Goal: Check status: Check status

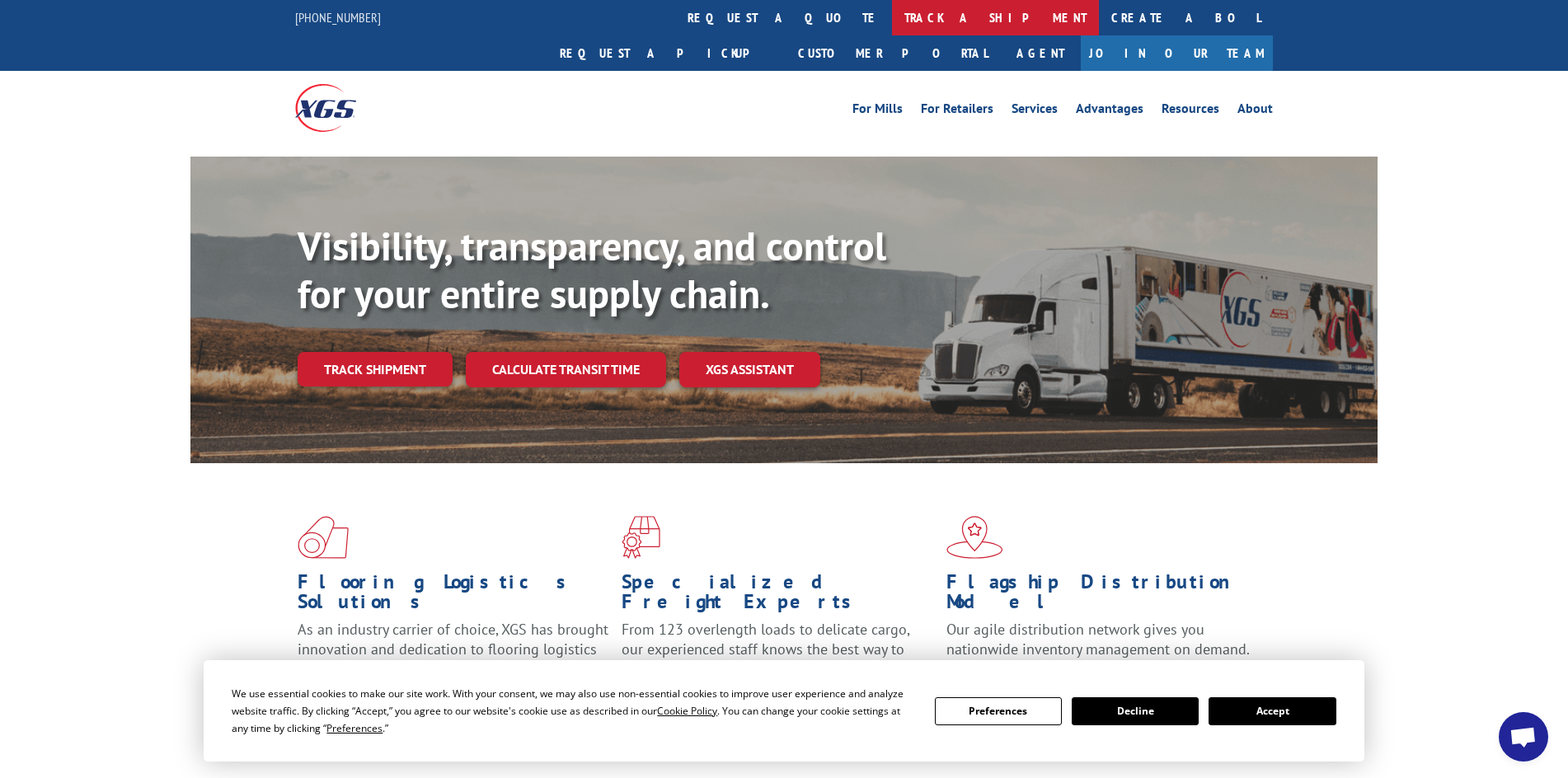
click at [892, 12] on link "track a shipment" at bounding box center [995, 18] width 207 height 36
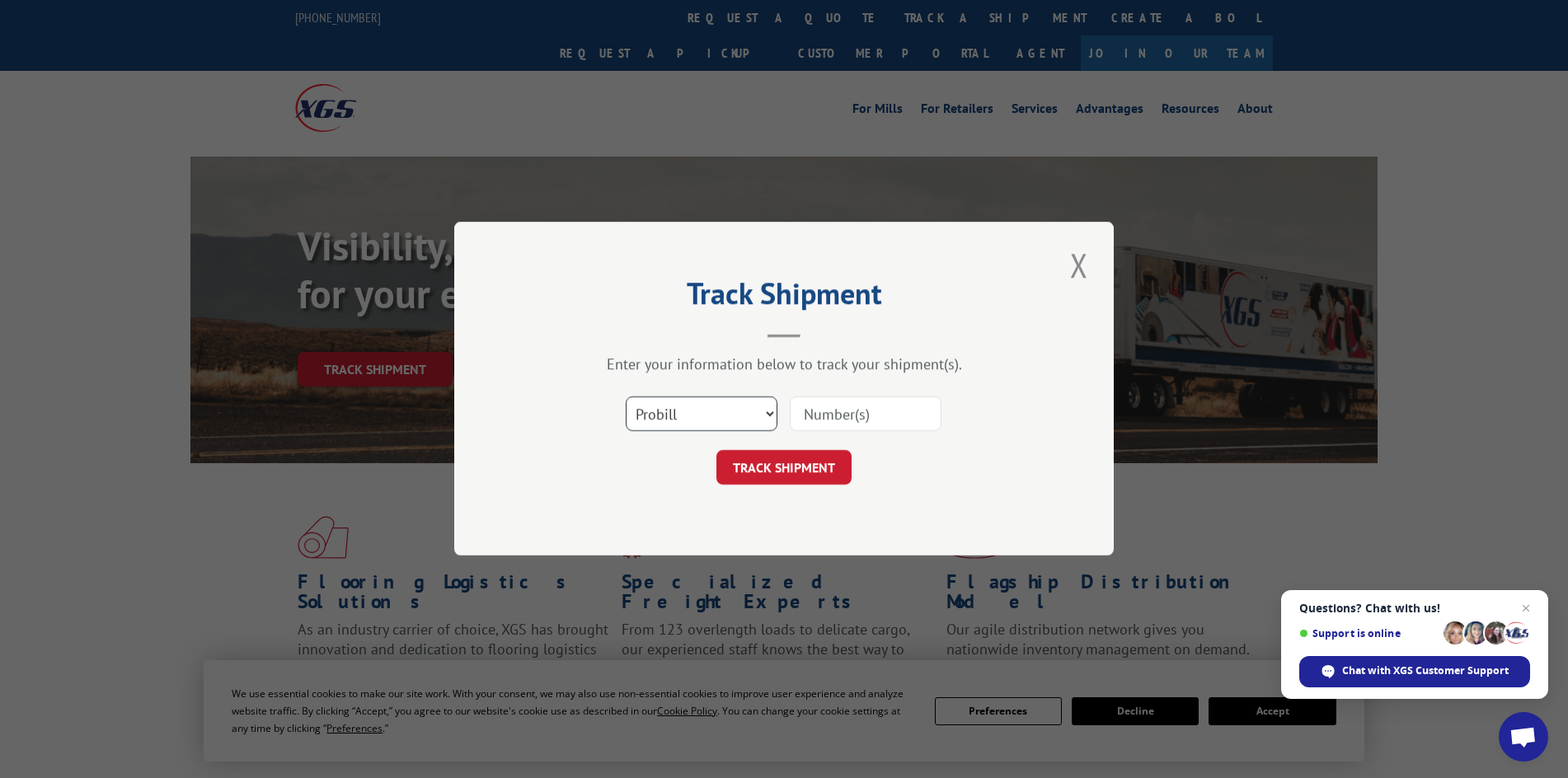
click at [770, 410] on select "Select category... Probill BOL PO" at bounding box center [701, 415] width 151 height 35
select select "bol"
click at [626, 398] on select "Select category... Probill BOL PO" at bounding box center [701, 415] width 151 height 35
click at [812, 415] on input at bounding box center [865, 415] width 151 height 35
type input "5948991"
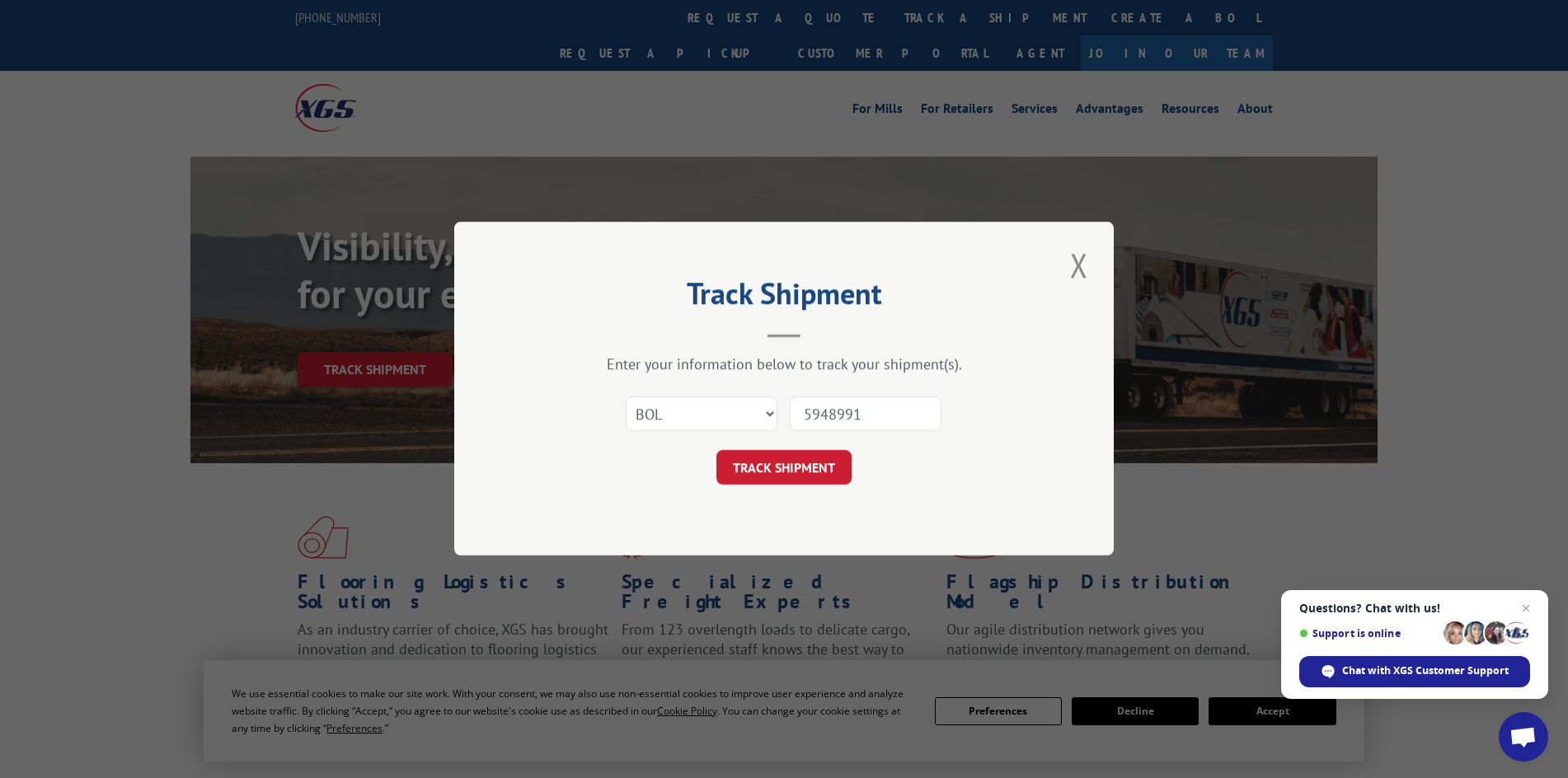
click at [716, 450] on button "TRACK SHIPMENT" at bounding box center [784, 467] width 135 height 35
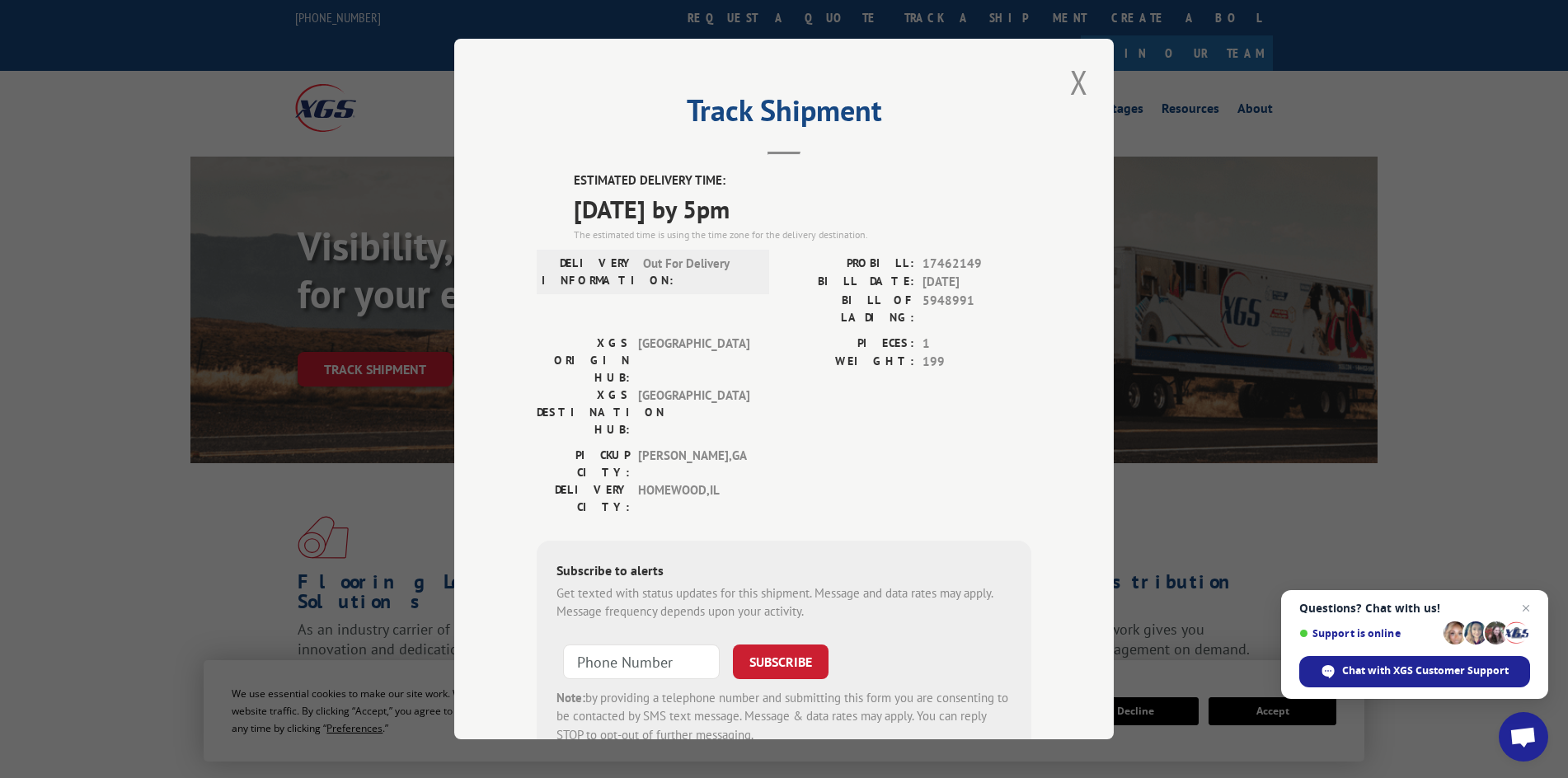
click at [1460, 346] on div "Track Shipment ESTIMATED DELIVERY TIME: [DATE] by 5pm The estimated time is usi…" at bounding box center [784, 389] width 1568 height 778
click at [1072, 78] on button "Close modal" at bounding box center [1078, 81] width 28 height 46
